Goal: Task Accomplishment & Management: Manage account settings

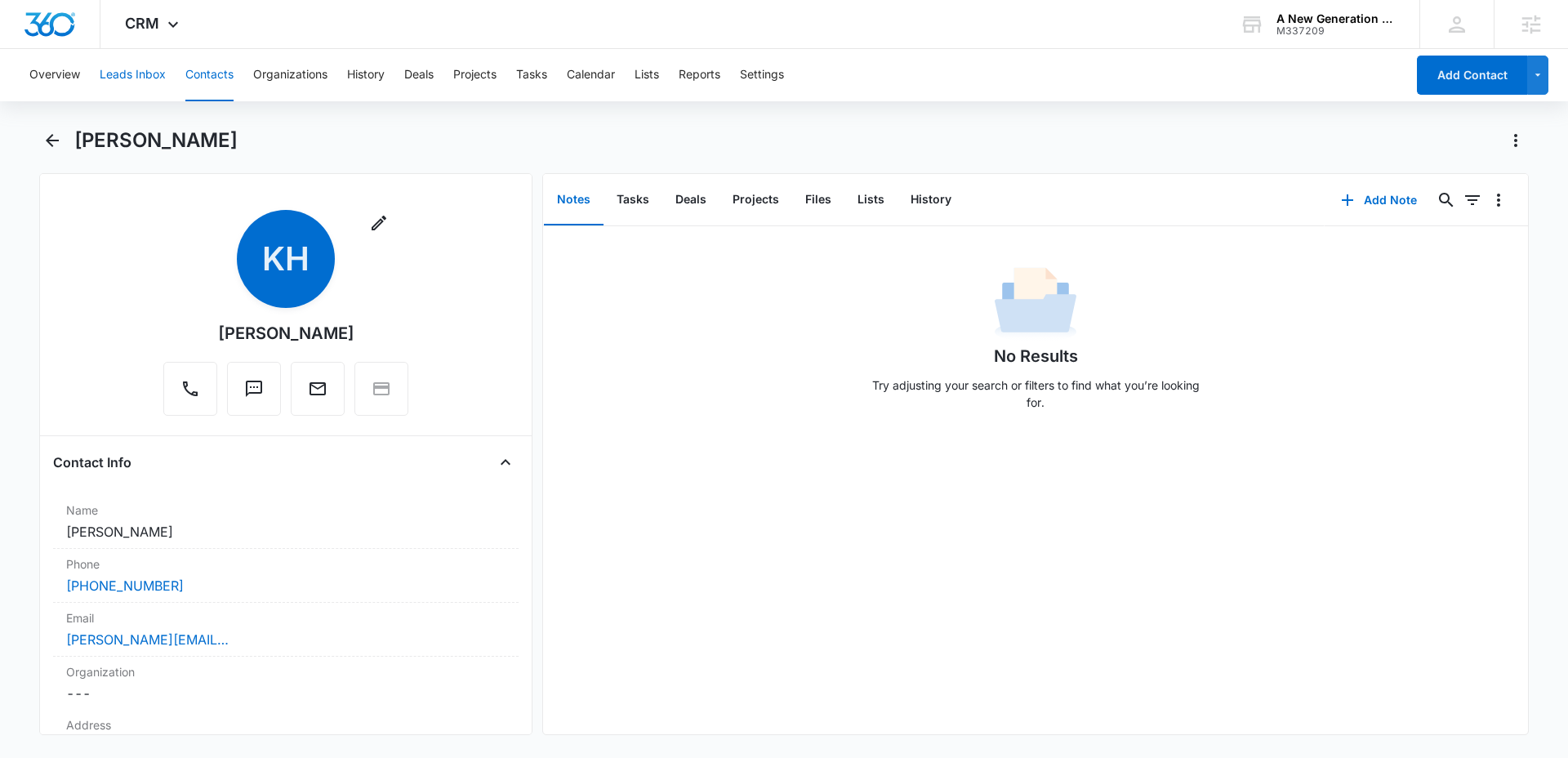
click at [137, 80] on button "Leads Inbox" at bounding box center [133, 75] width 66 height 53
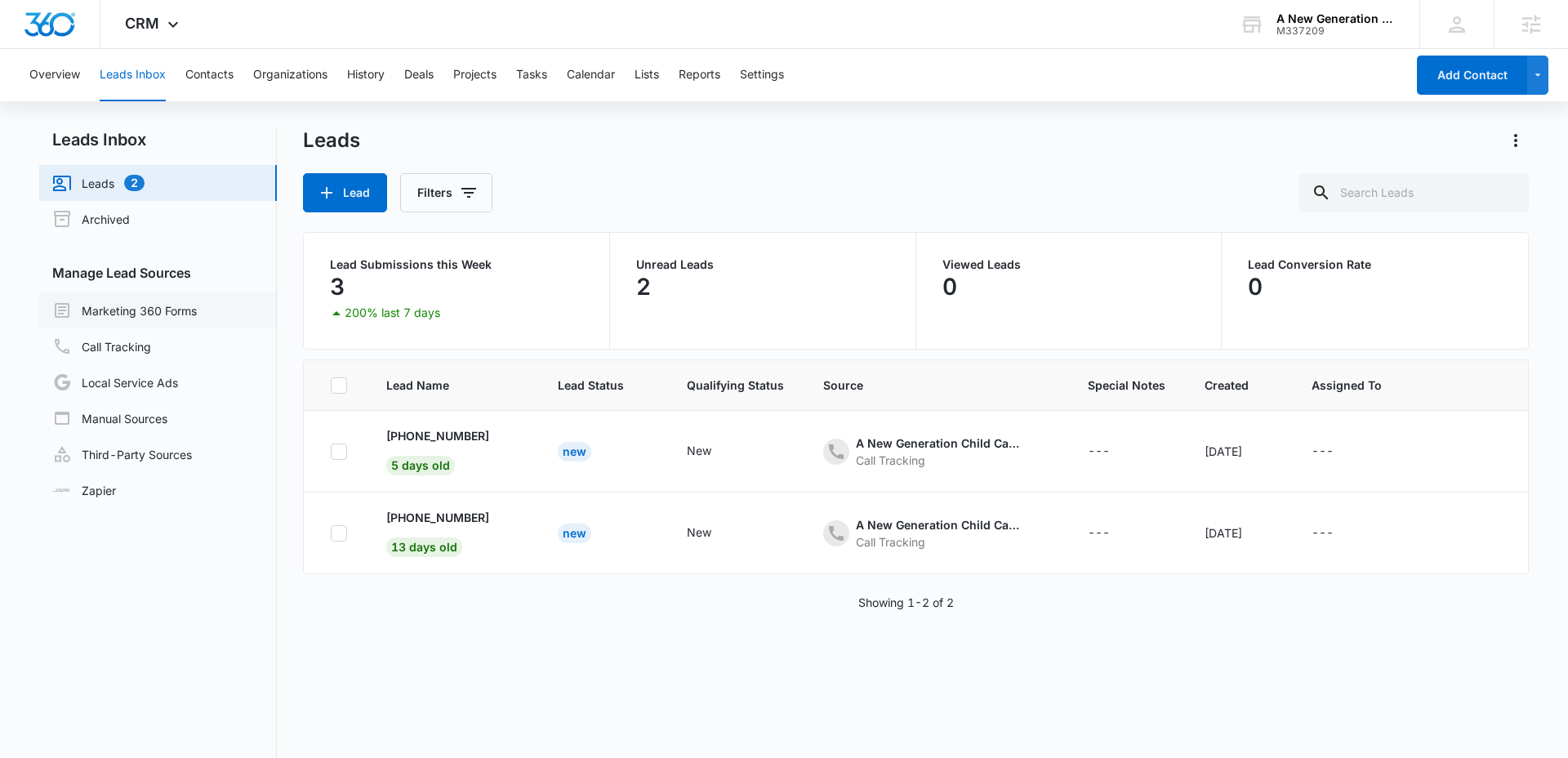
click at [110, 320] on link "Marketing 360 Forms" at bounding box center [125, 310] width 144 height 20
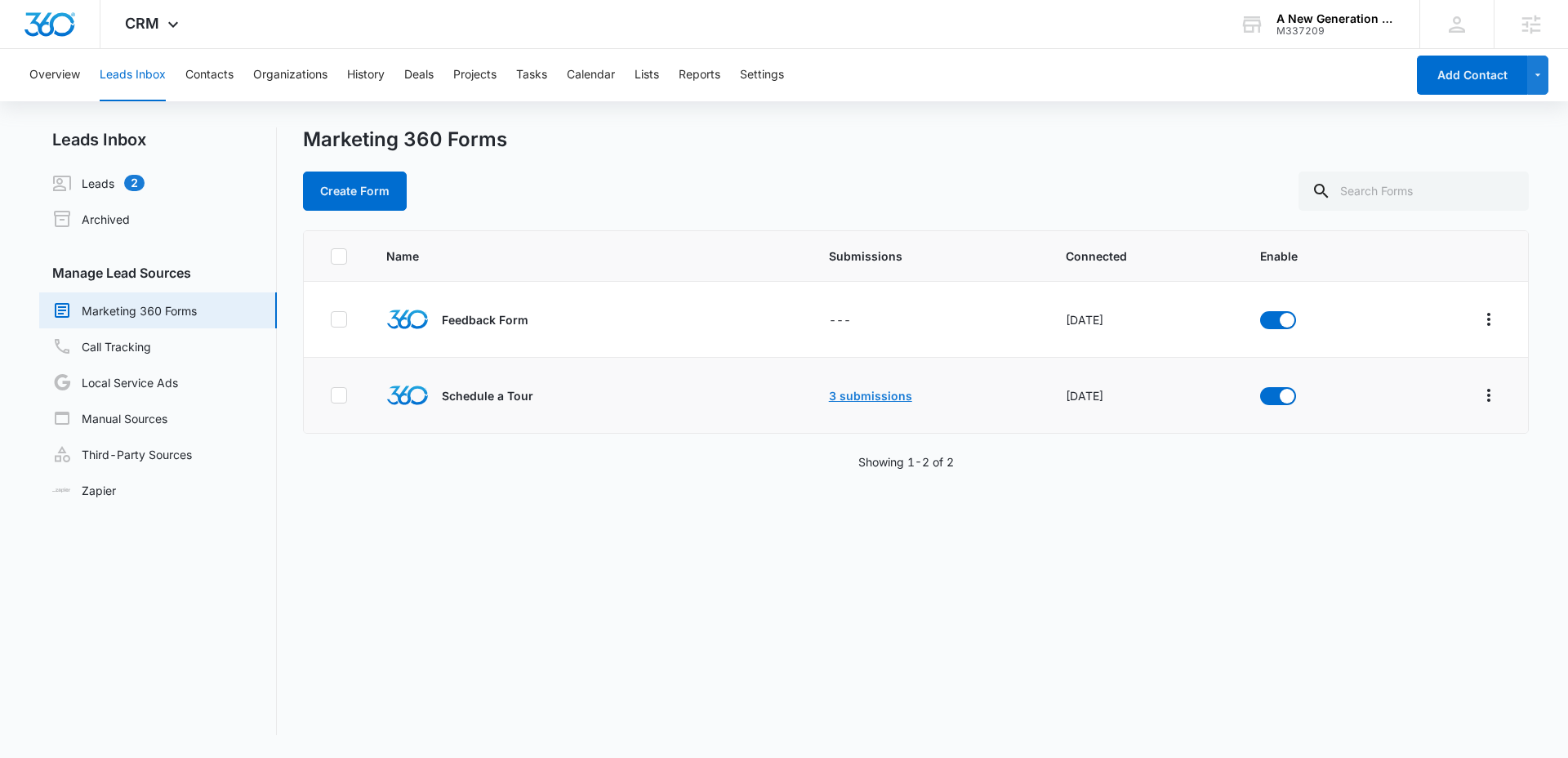
click at [846, 394] on link "3 submissions" at bounding box center [870, 396] width 83 height 14
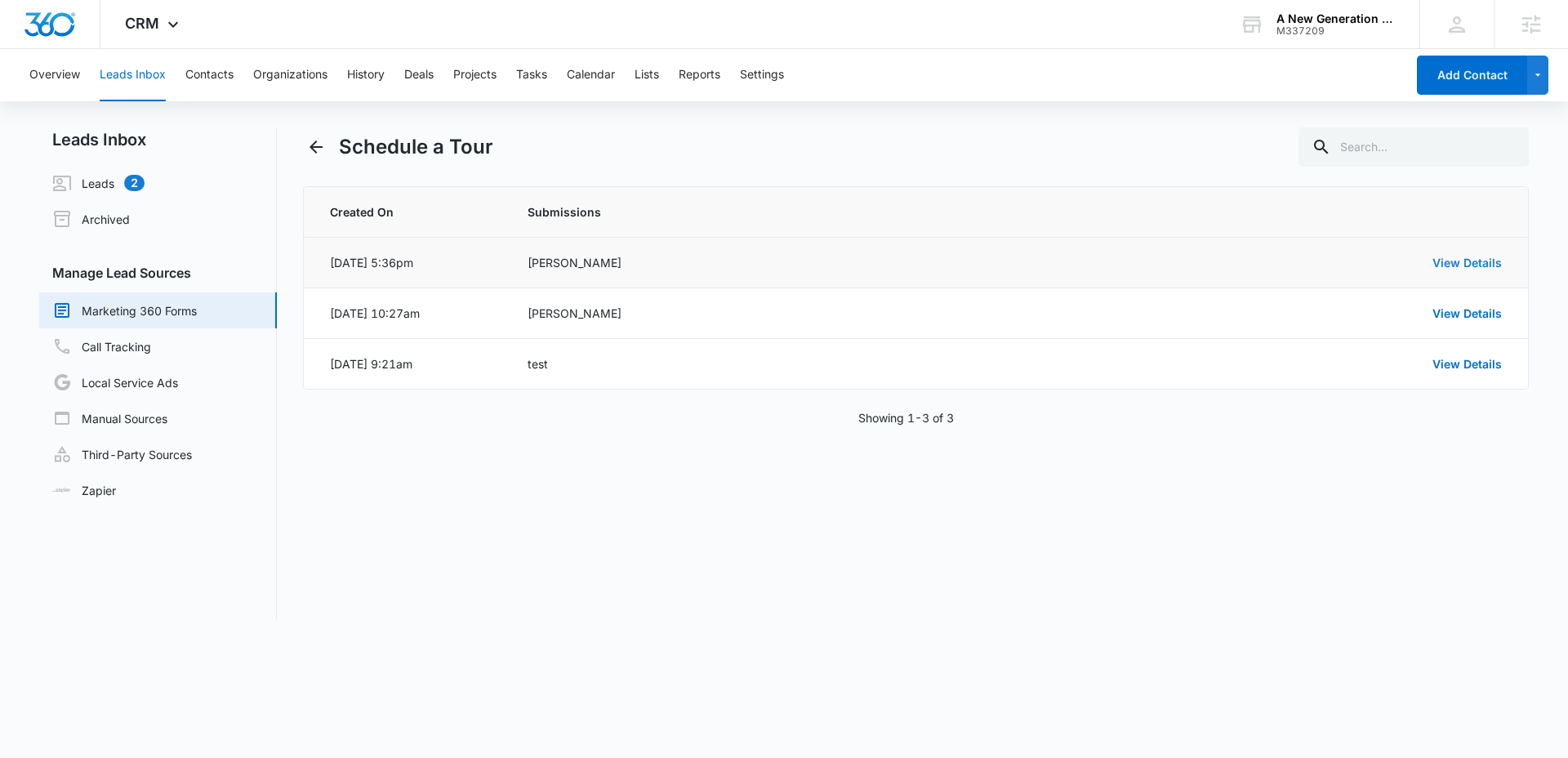
click at [1460, 266] on link "View Details" at bounding box center [1467, 262] width 69 height 14
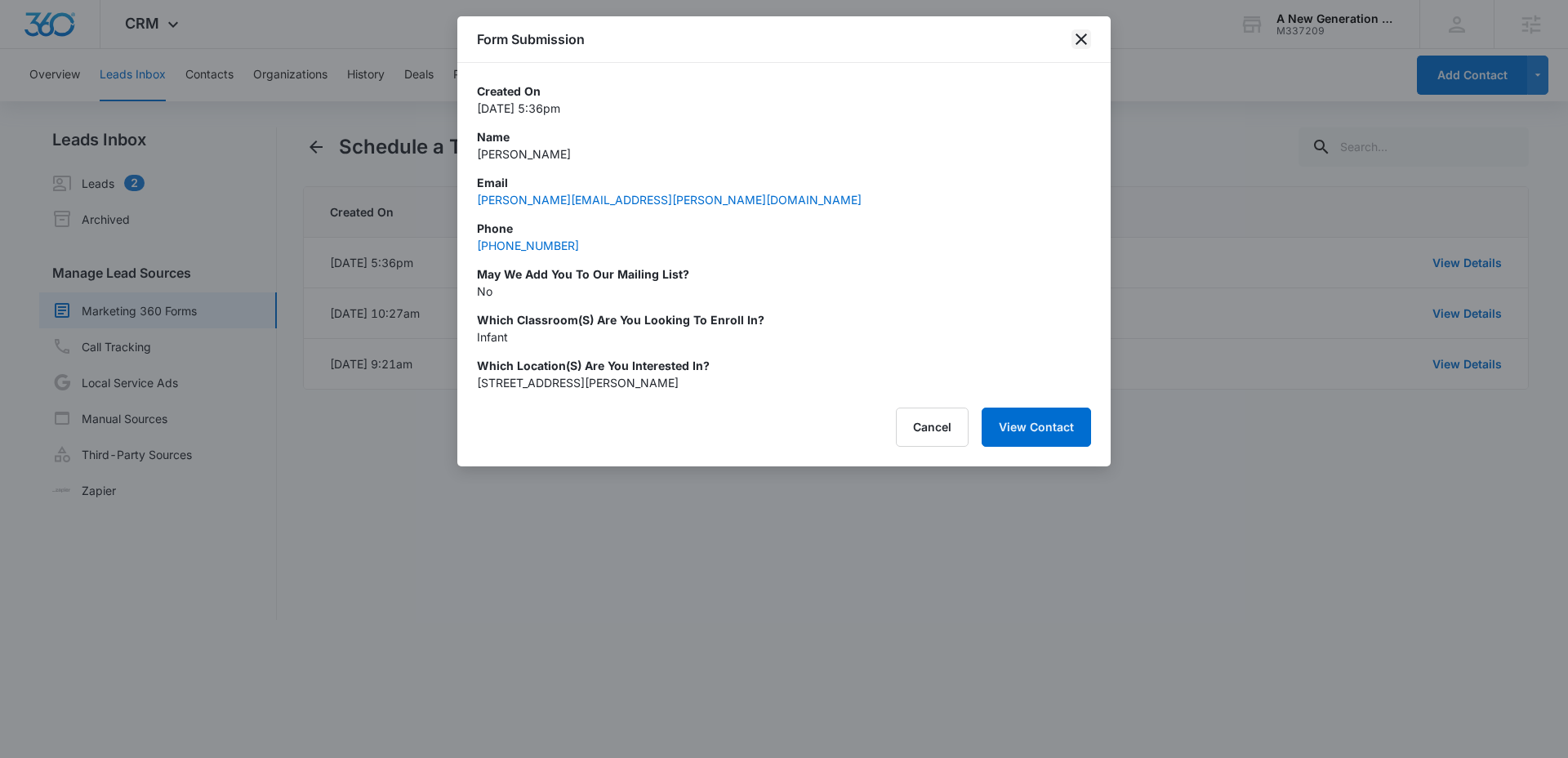
click at [1084, 42] on icon "close" at bounding box center [1081, 39] width 20 height 20
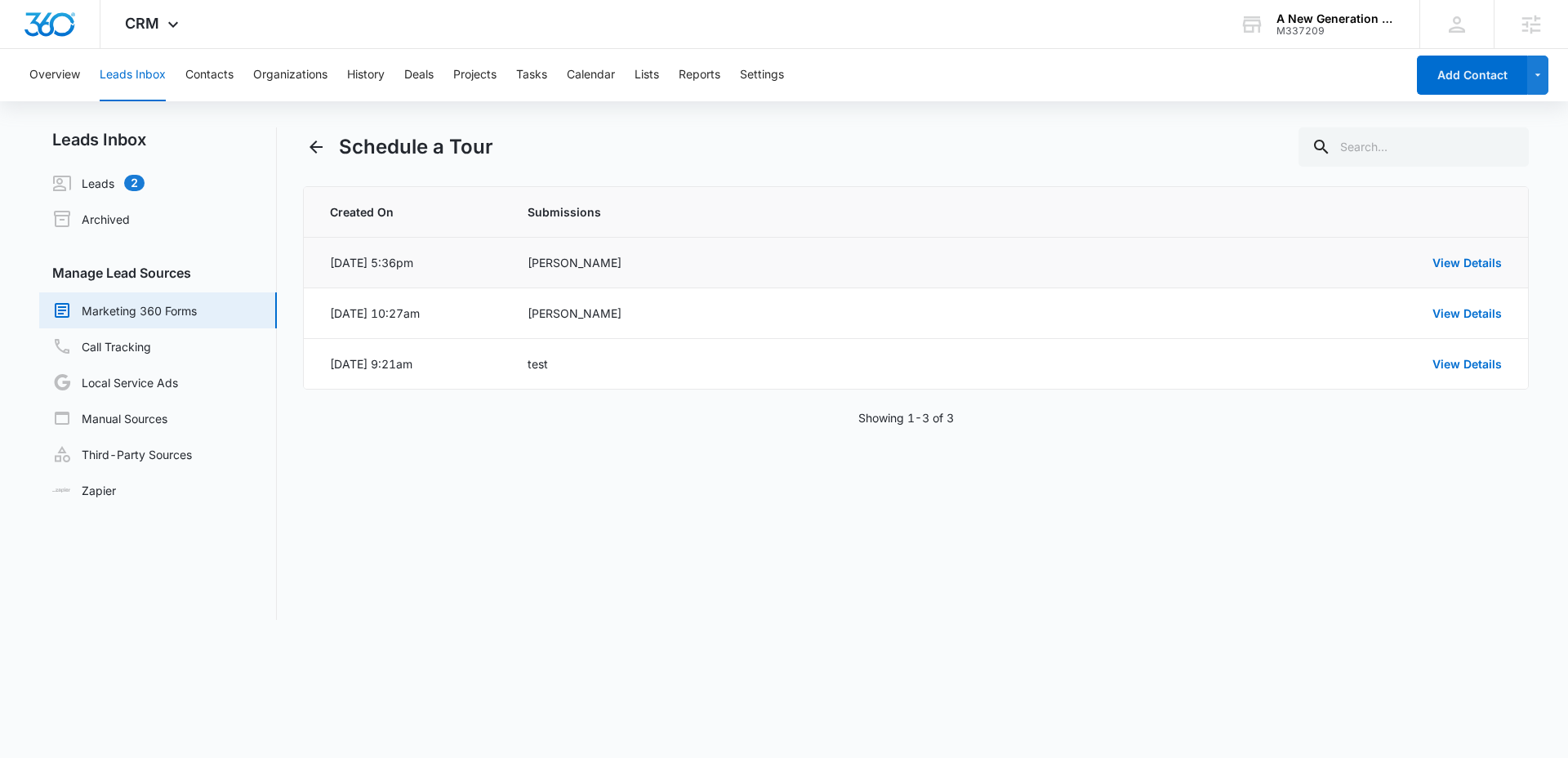
click at [749, 247] on td "Kacee Hill" at bounding box center [781, 263] width 547 height 51
click at [1454, 253] on td "View Details" at bounding box center [1291, 263] width 473 height 51
click at [1454, 262] on link "View Details" at bounding box center [1467, 262] width 69 height 14
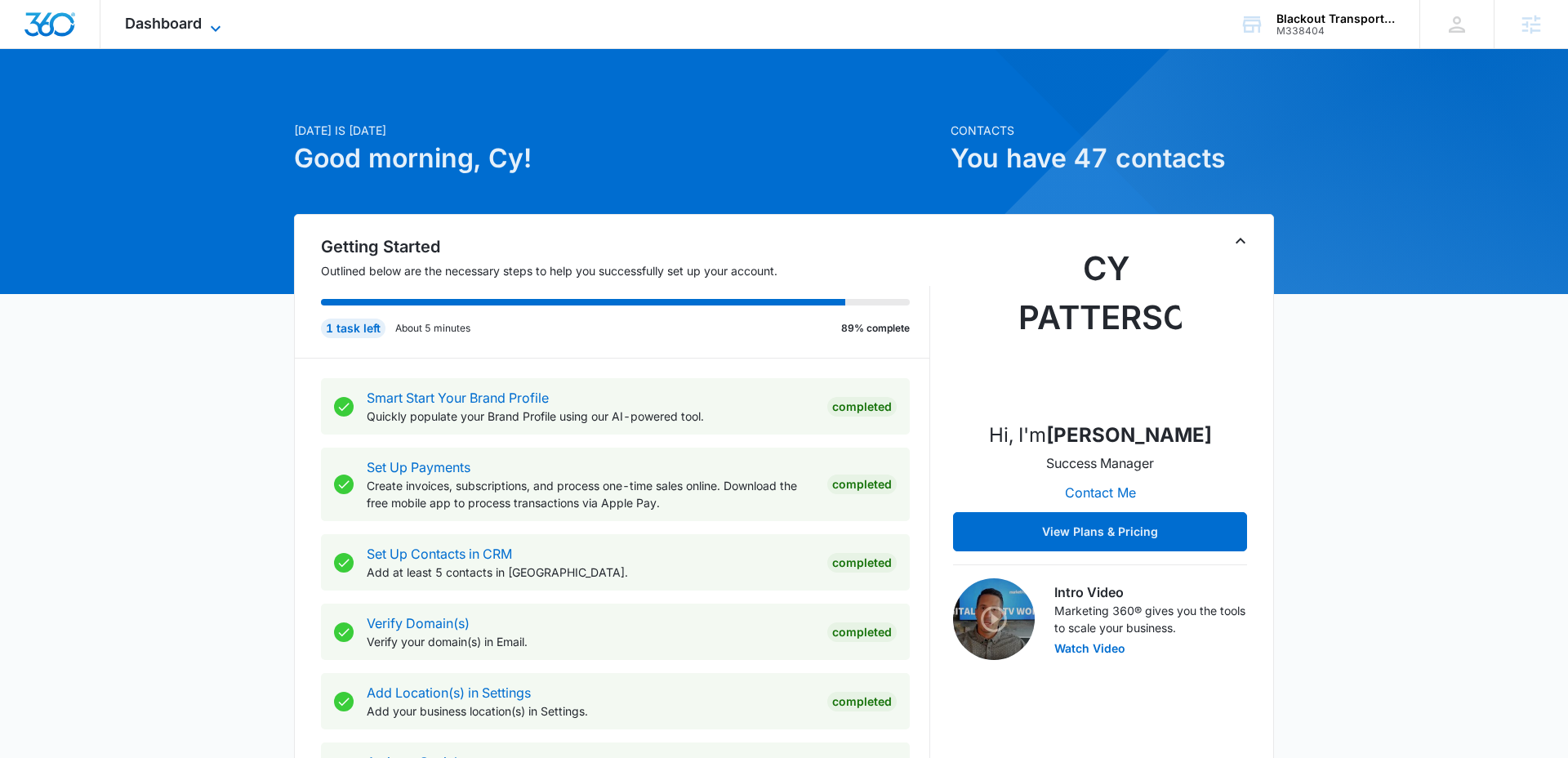
click at [176, 15] on span "Dashboard" at bounding box center [163, 23] width 77 height 18
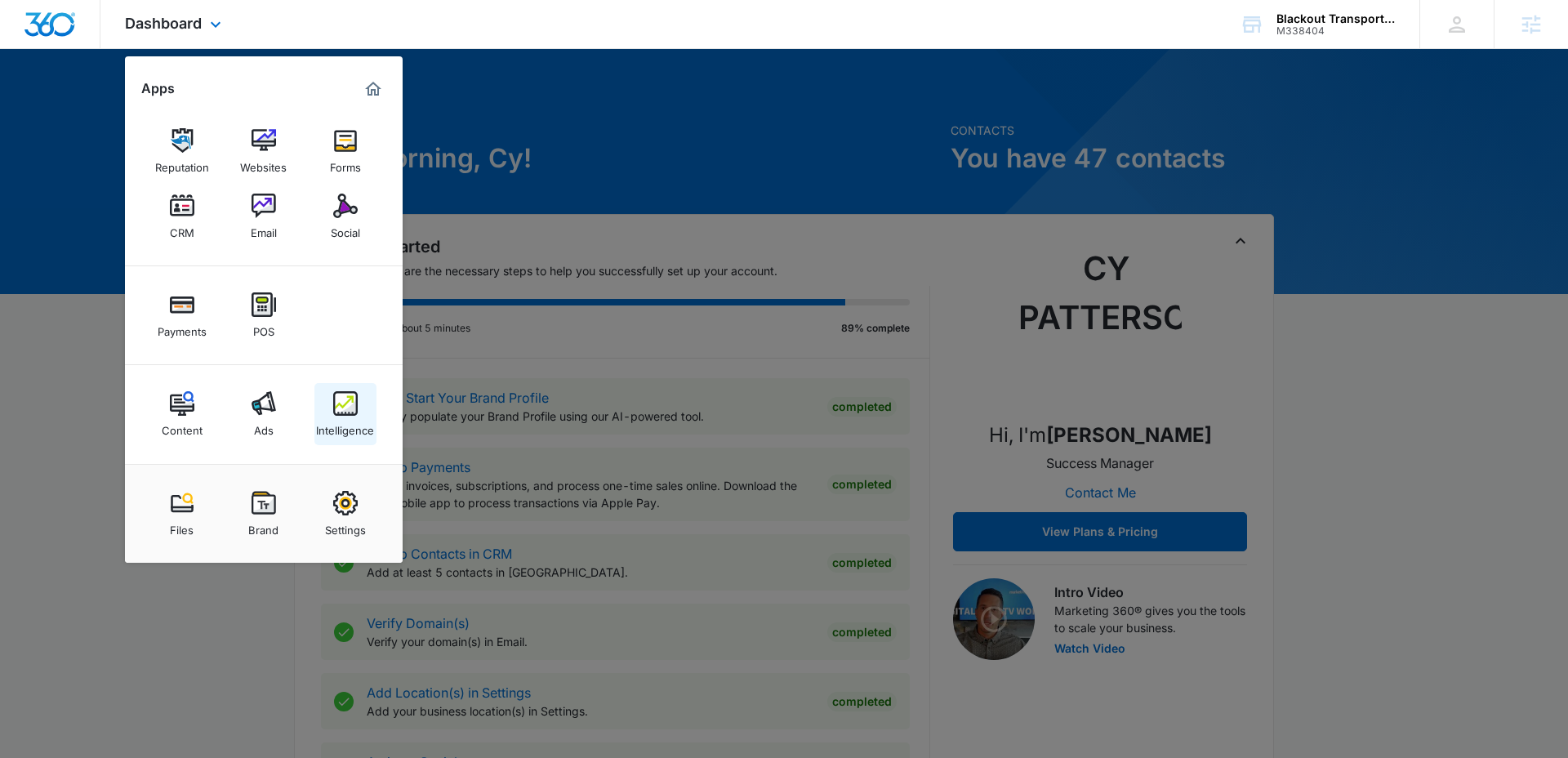
click at [339, 415] on img at bounding box center [345, 403] width 24 height 24
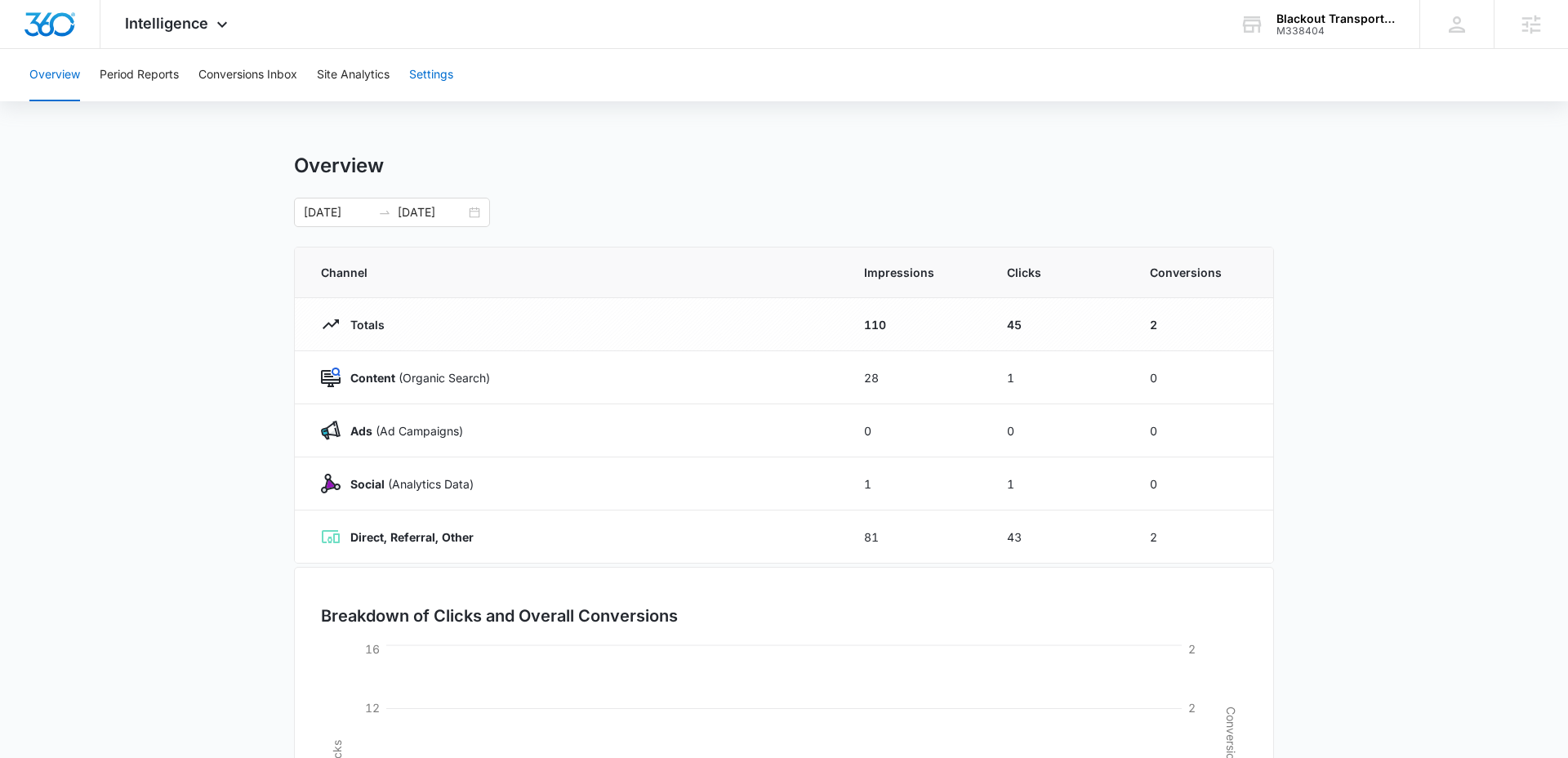
click at [435, 93] on button "Settings" at bounding box center [431, 75] width 44 height 53
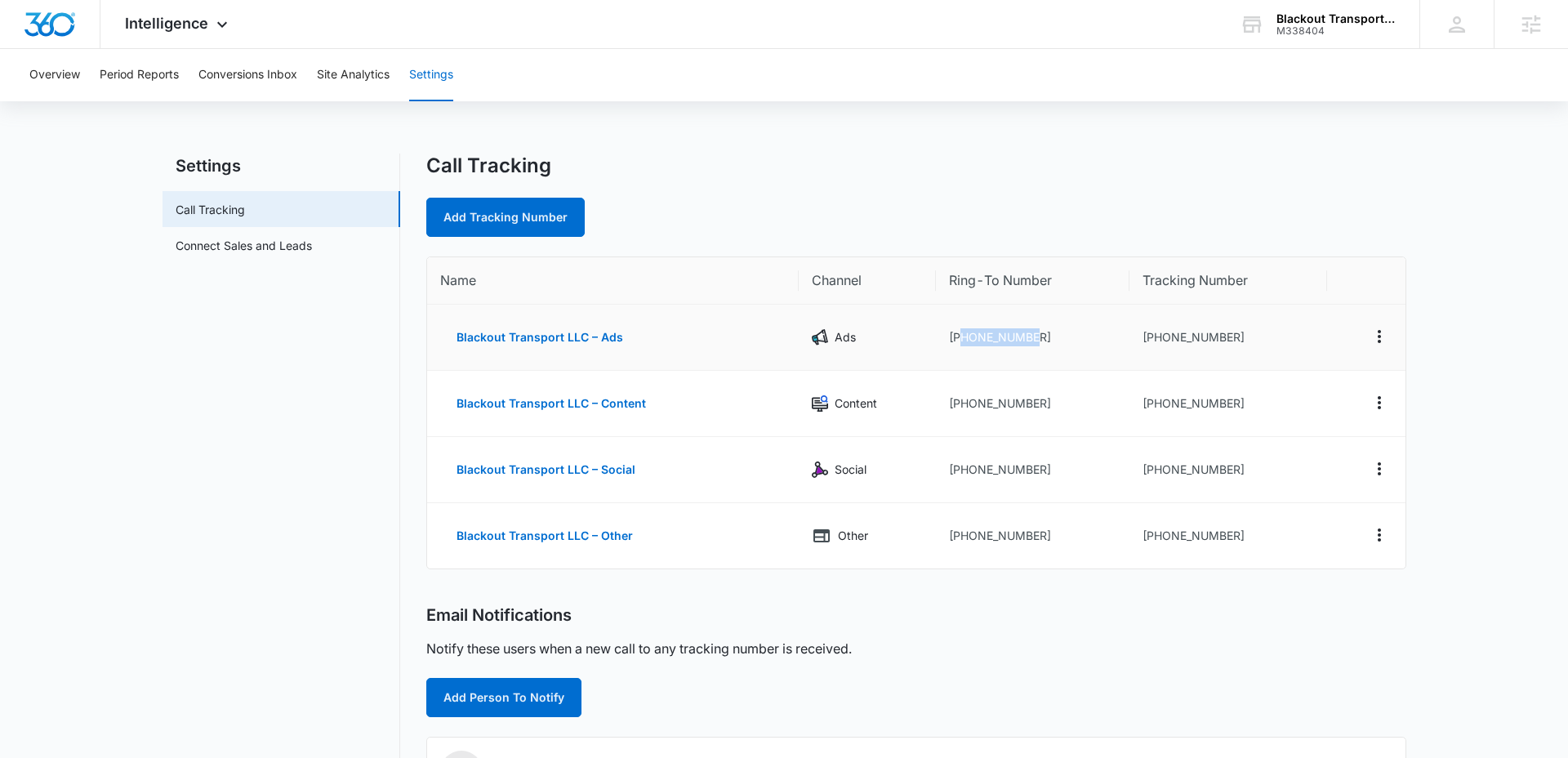
drag, startPoint x: 1043, startPoint y: 335, endPoint x: 958, endPoint y: 335, distance: 85.0
click at [958, 335] on td "[PHONE_NUMBER]" at bounding box center [1033, 338] width 193 height 66
click at [167, 24] on span "Intelligence" at bounding box center [166, 23] width 83 height 18
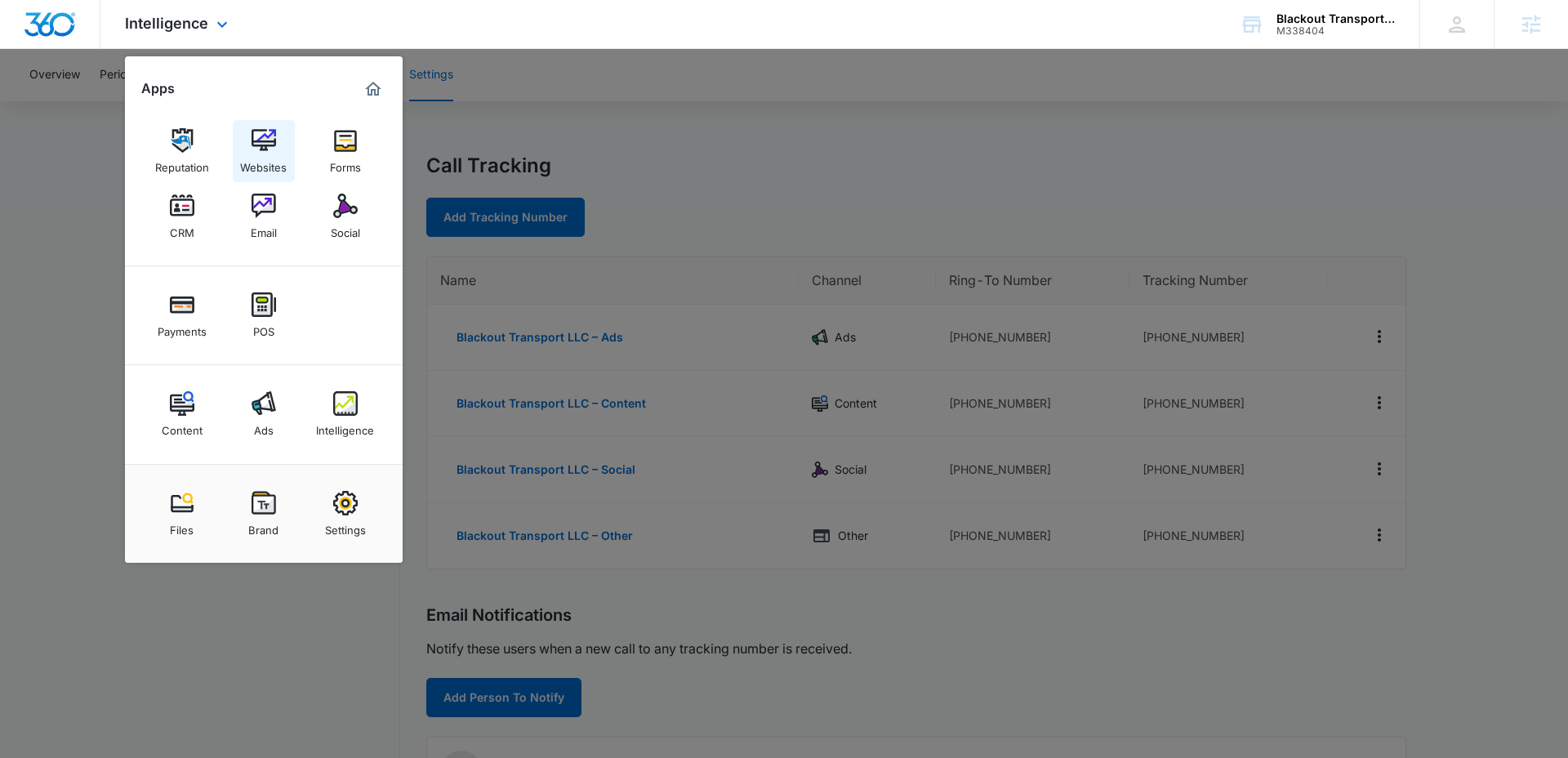
click at [271, 150] on img at bounding box center [263, 140] width 24 height 24
